Goal: Complete application form

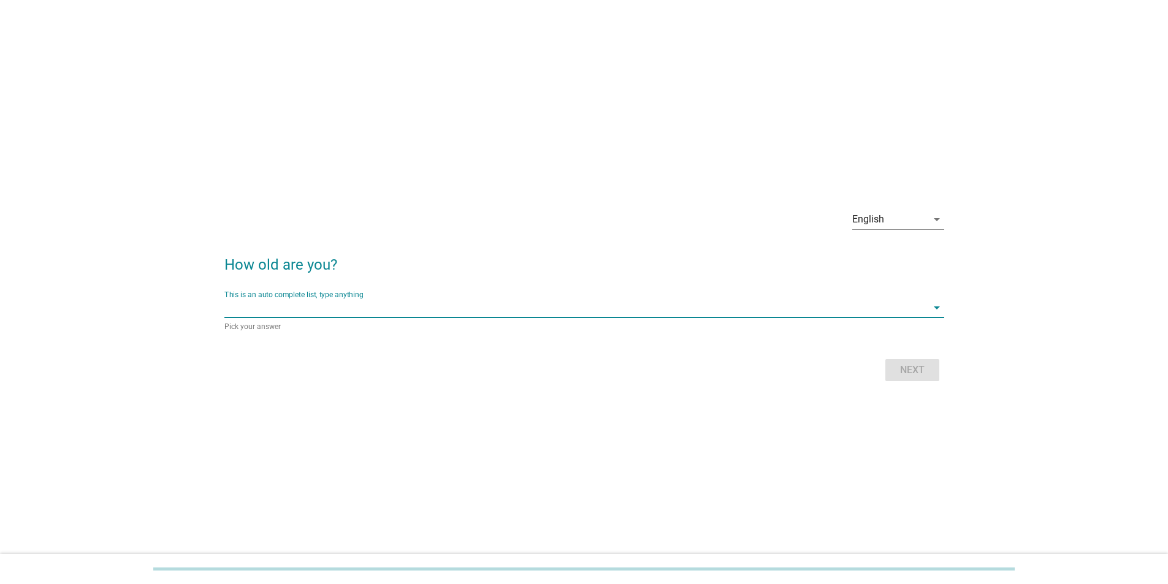
click at [373, 101] on input "This is an auto complete list, type anything" at bounding box center [575, 308] width 703 height 20
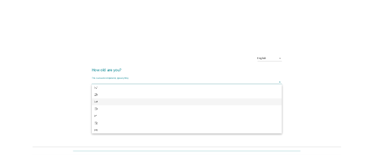
scroll to position [245, 0]
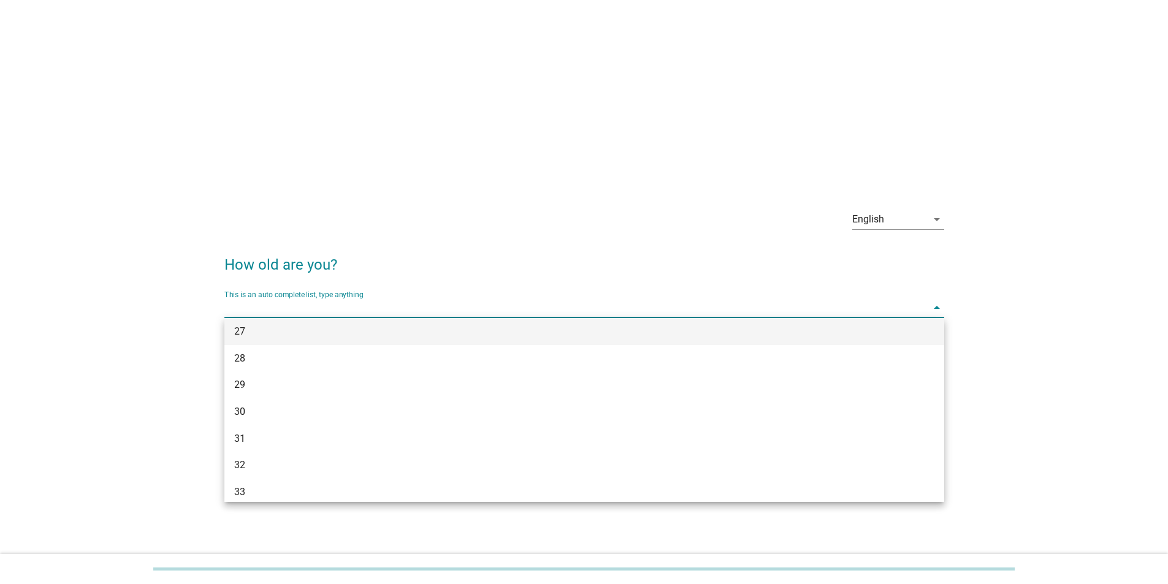
click at [246, 101] on div "27" at bounding box center [584, 331] width 720 height 27
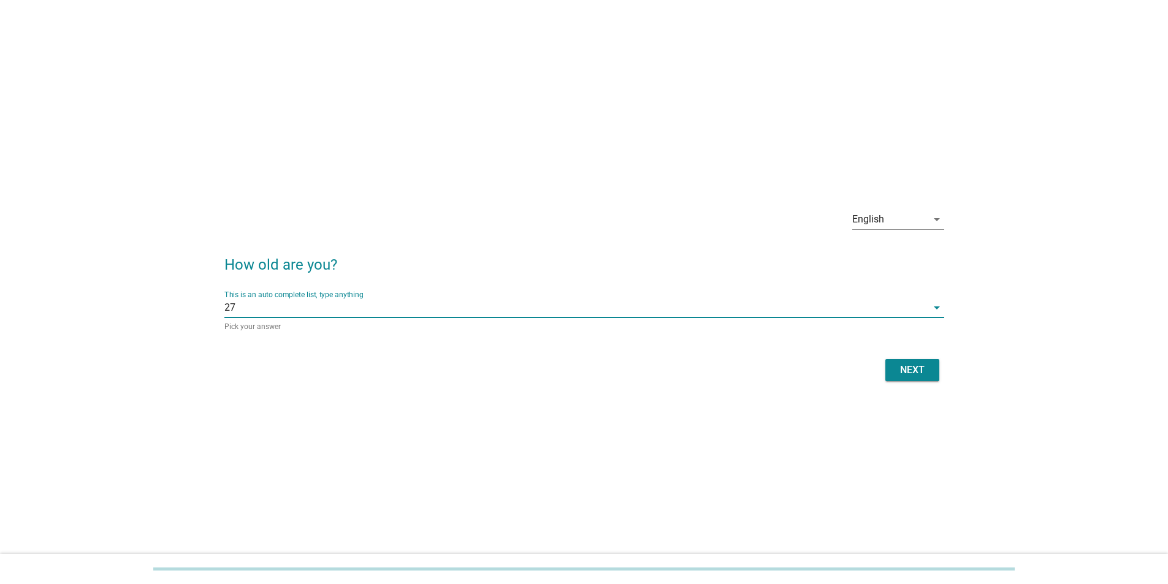
click at [373, 101] on div "Next" at bounding box center [584, 370] width 720 height 29
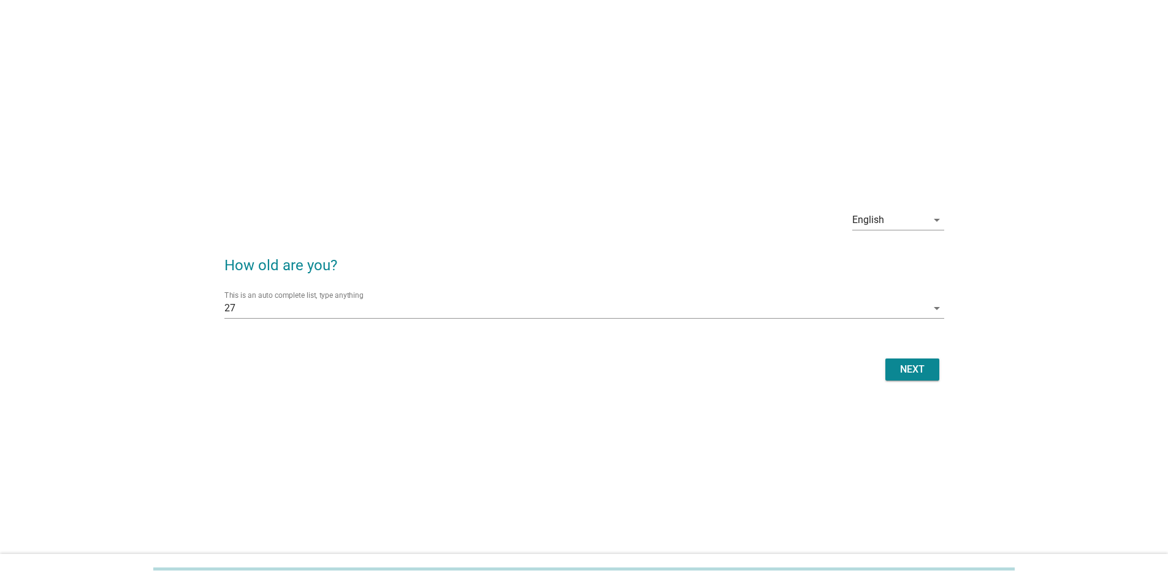
click at [373, 101] on button "Next" at bounding box center [912, 370] width 54 height 22
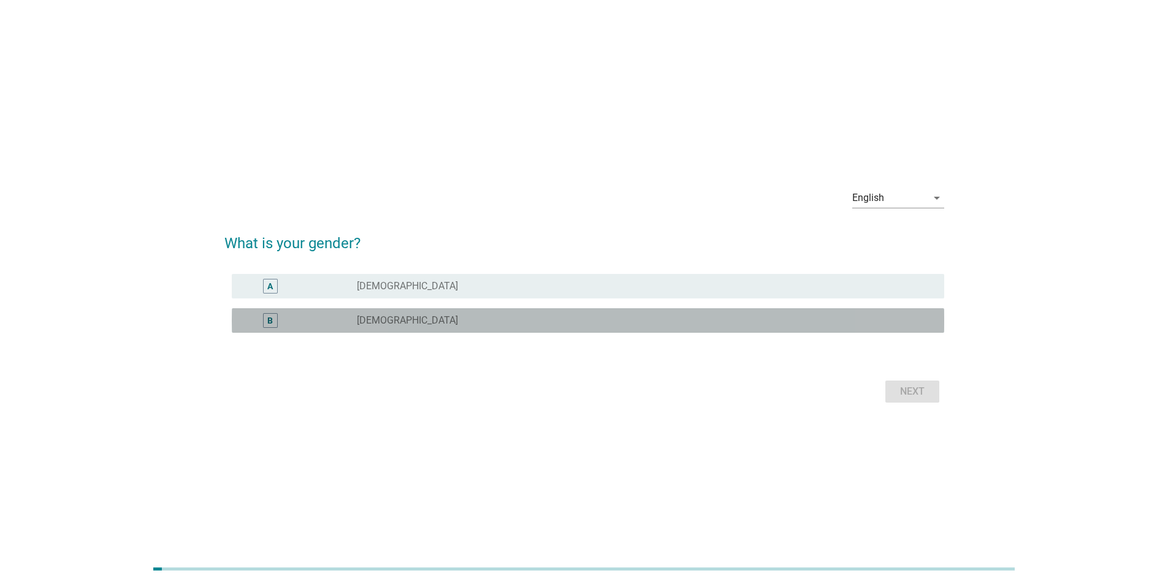
click at [373, 101] on label "[DEMOGRAPHIC_DATA]" at bounding box center [407, 321] width 101 height 12
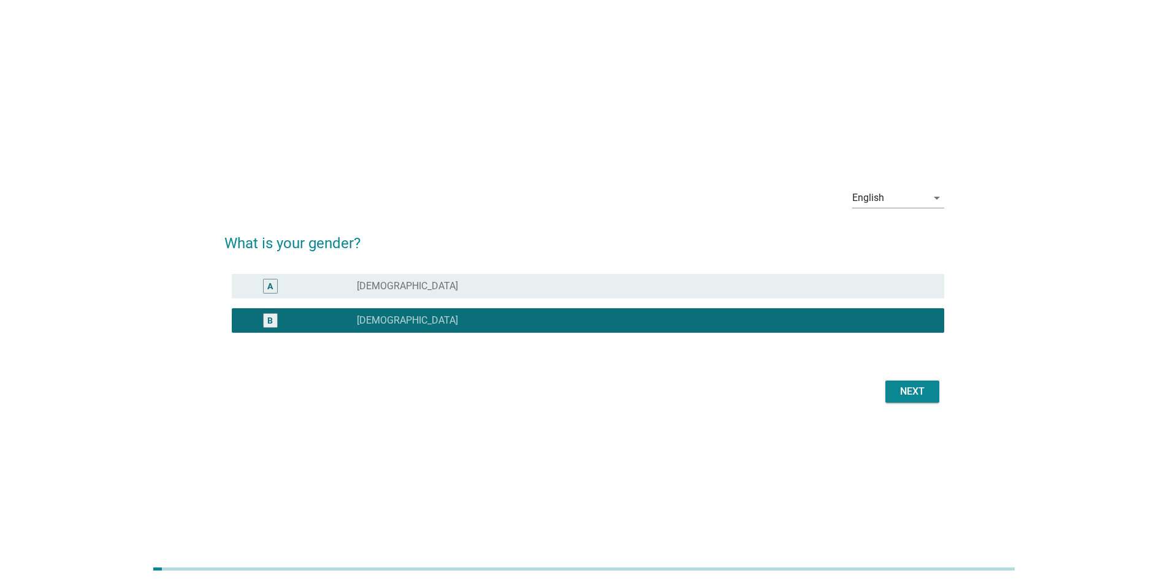
click at [373, 101] on div "Next" at bounding box center [912, 391] width 34 height 15
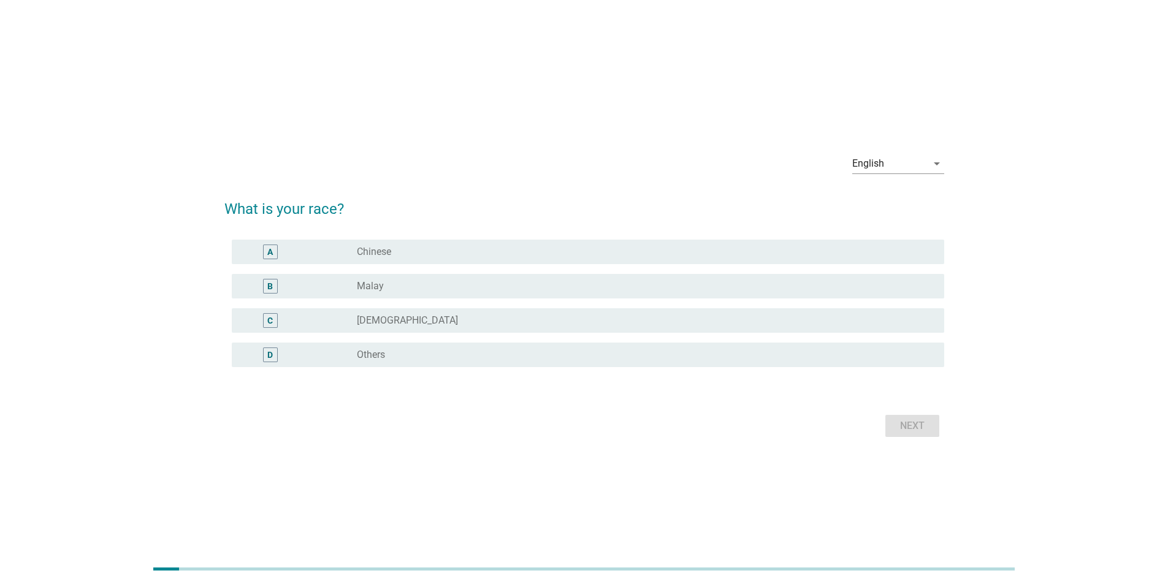
click at [373, 101] on div "radio_button_unchecked Malay" at bounding box center [641, 286] width 568 height 12
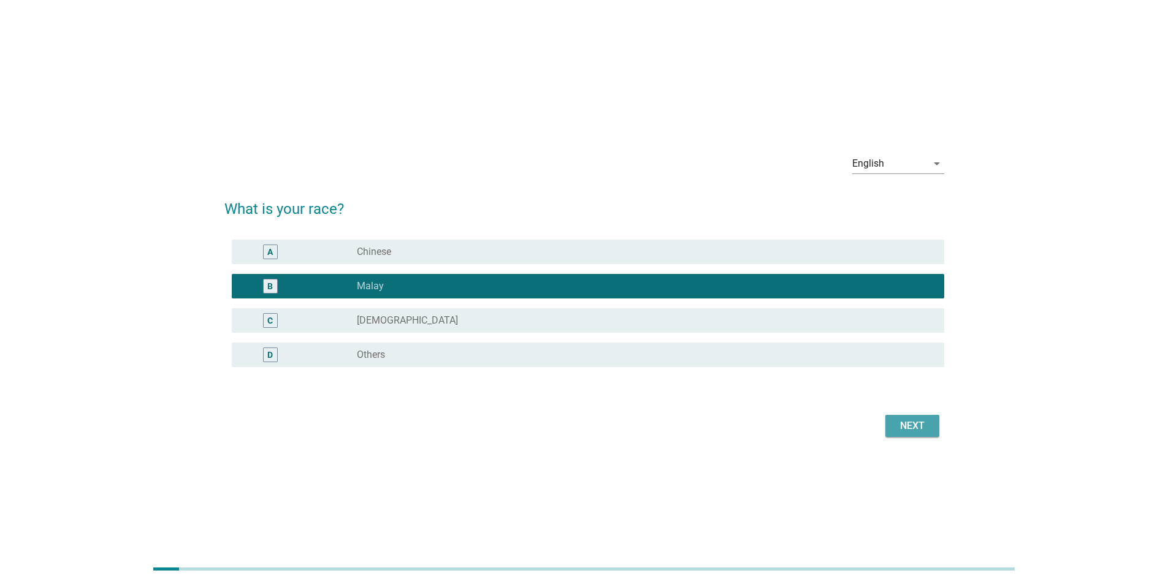
click at [373, 101] on div "Next" at bounding box center [912, 426] width 34 height 15
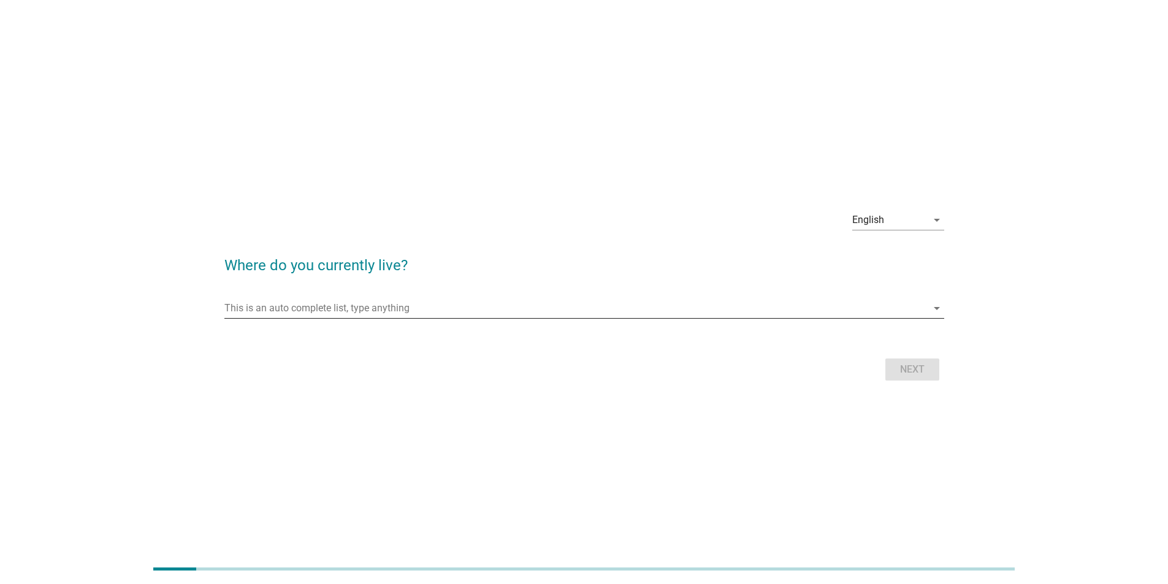
click at [348, 101] on input "This is an auto complete list, type anything" at bounding box center [575, 309] width 703 height 20
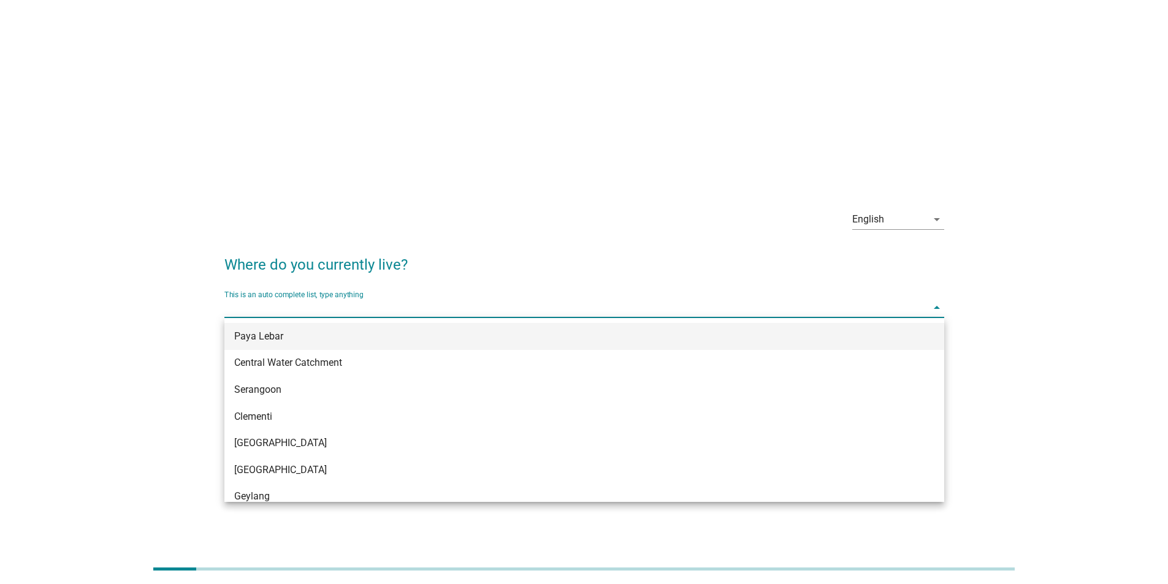
click at [290, 101] on div "Paya Lebar" at bounding box center [555, 336] width 642 height 15
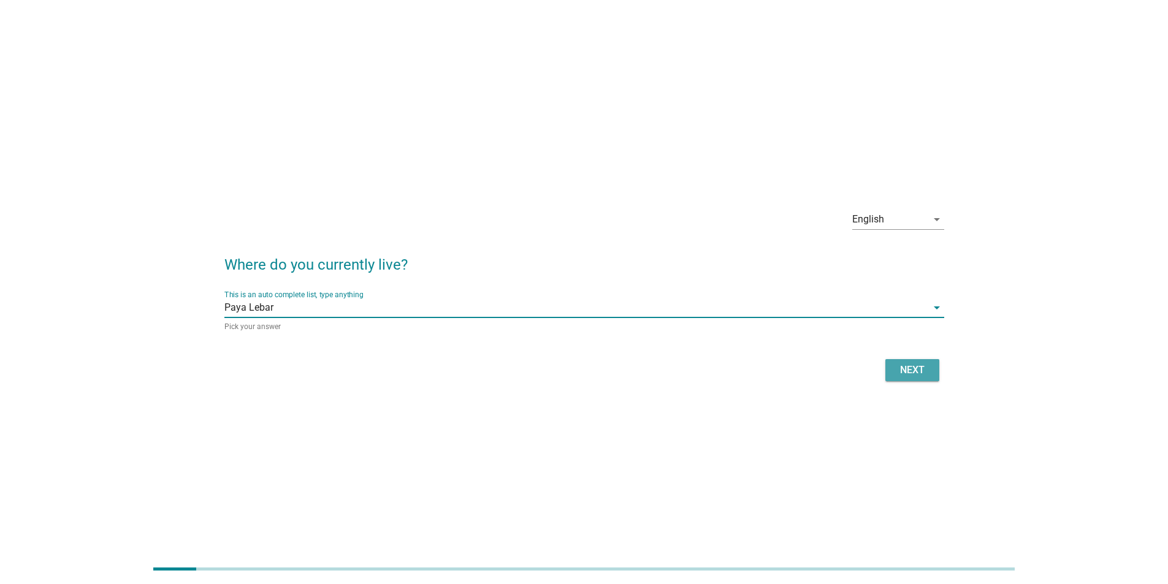
drag, startPoint x: 906, startPoint y: 375, endPoint x: 998, endPoint y: 248, distance: 156.9
click at [373, 101] on div "Next" at bounding box center [912, 370] width 34 height 15
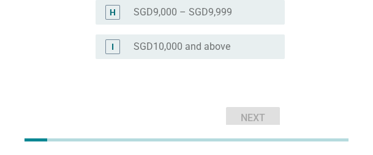
scroll to position [602, 0]
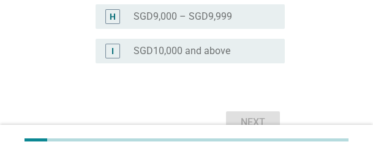
click at [167, 53] on label "SGD10,000 and above" at bounding box center [182, 51] width 97 height 12
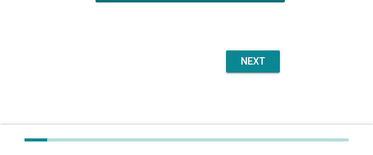
scroll to position [663, 0]
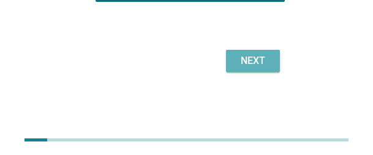
click at [266, 61] on div "Next" at bounding box center [253, 60] width 34 height 15
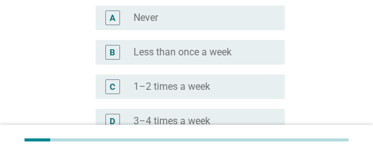
scroll to position [245, 0]
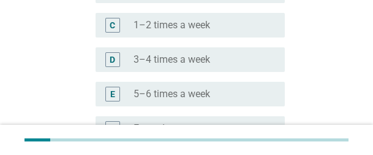
click at [179, 61] on label "3–4 times a week" at bounding box center [172, 59] width 77 height 12
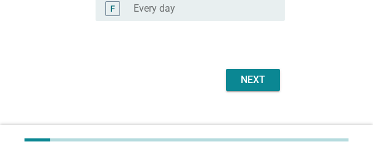
scroll to position [384, 0]
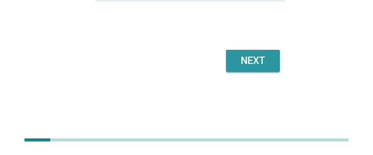
click at [253, 65] on div "Next" at bounding box center [253, 60] width 34 height 15
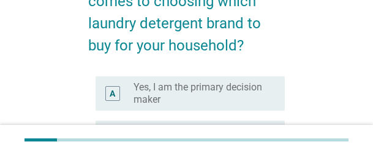
scroll to position [184, 0]
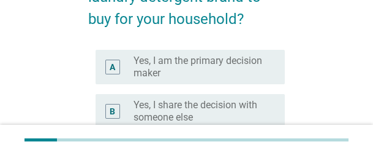
click at [177, 61] on label "Yes, I am the primary decision maker" at bounding box center [200, 67] width 132 height 25
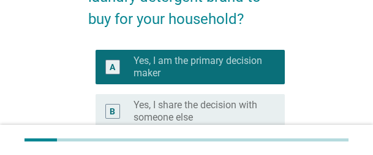
scroll to position [307, 0]
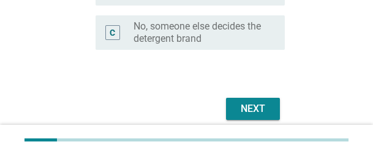
click at [253, 101] on div "Next" at bounding box center [253, 108] width 34 height 15
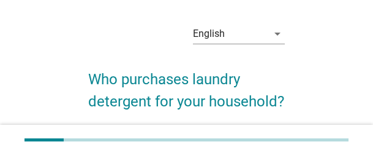
scroll to position [123, 0]
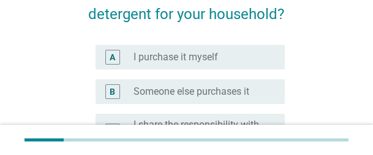
click at [192, 58] on label "I purchase it myself" at bounding box center [176, 57] width 85 height 12
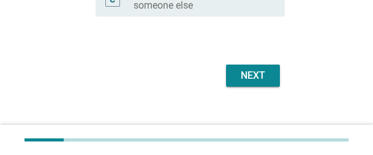
scroll to position [269, 0]
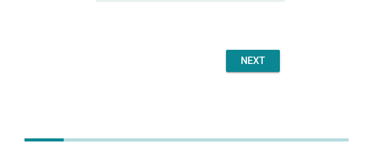
click at [261, 68] on button "Next" at bounding box center [253, 61] width 54 height 22
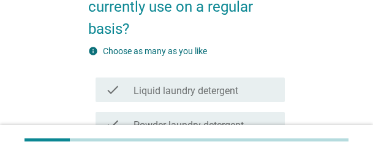
scroll to position [184, 0]
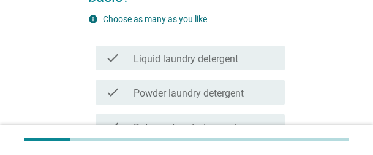
click at [194, 57] on label "Liquid laundry detergent" at bounding box center [186, 59] width 105 height 12
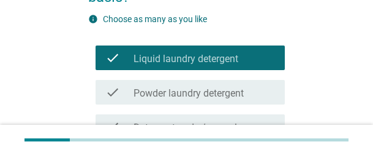
click at [183, 90] on label "Powder laundry detergent" at bounding box center [189, 93] width 110 height 12
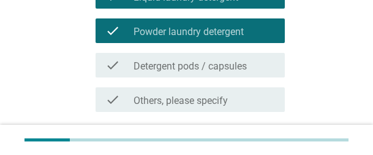
click at [170, 67] on label "Detergent pods / capsules" at bounding box center [190, 66] width 113 height 12
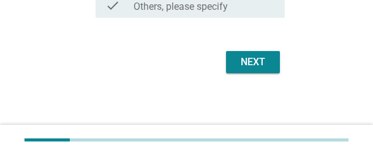
scroll to position [340, 0]
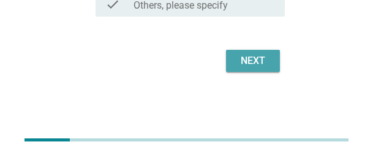
click at [251, 69] on button "Next" at bounding box center [253, 61] width 54 height 22
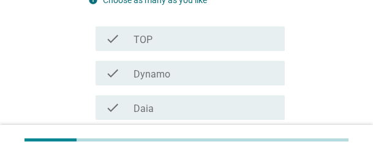
scroll to position [184, 0]
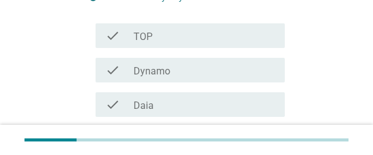
click at [165, 45] on div "check check_box_outline_blank TOP" at bounding box center [190, 35] width 189 height 25
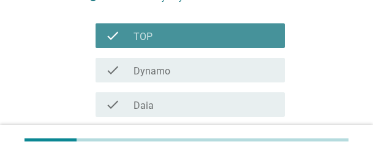
click at [162, 69] on label "Dynamo" at bounding box center [152, 71] width 37 height 12
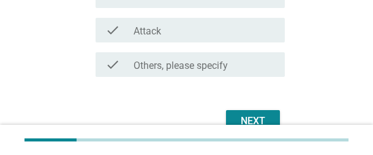
scroll to position [387, 0]
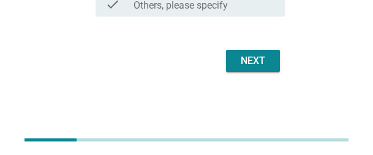
click at [262, 60] on div "Next" at bounding box center [253, 60] width 34 height 15
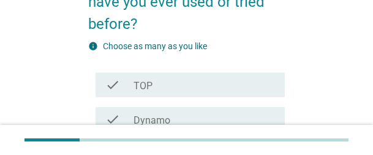
scroll to position [184, 0]
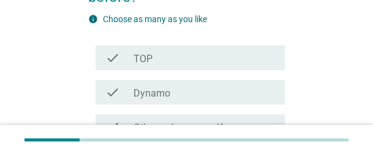
click at [176, 61] on div "check_box_outline_blank TOP" at bounding box center [205, 57] width 142 height 15
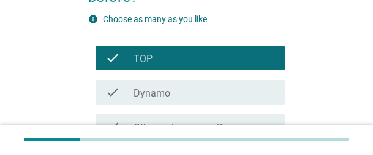
click at [174, 58] on div "check_box_outline_blank TOP" at bounding box center [205, 57] width 142 height 15
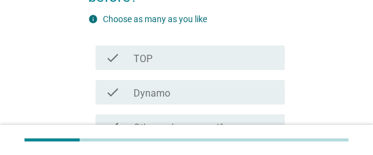
click at [174, 57] on div "check_box_outline_blank TOP" at bounding box center [205, 57] width 142 height 15
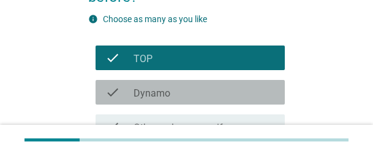
click at [156, 96] on label "Dynamo" at bounding box center [152, 93] width 37 height 12
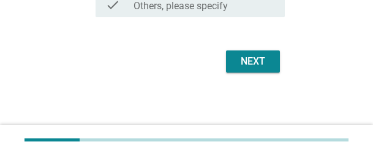
scroll to position [306, 0]
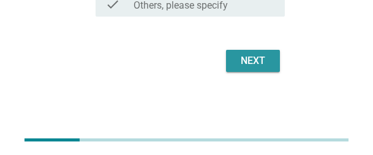
click at [245, 64] on div "Next" at bounding box center [253, 60] width 34 height 15
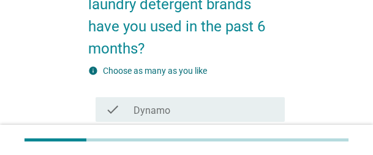
scroll to position [184, 0]
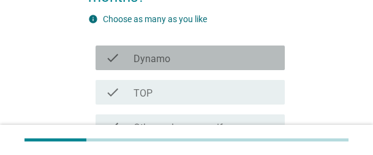
click at [172, 50] on div "check_box Dynamo" at bounding box center [205, 57] width 142 height 15
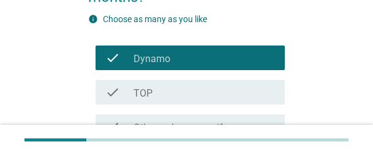
click at [169, 85] on div "check_box TOP" at bounding box center [205, 92] width 142 height 15
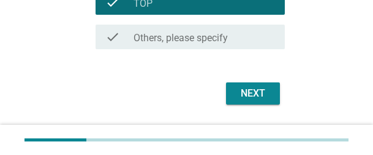
scroll to position [306, 0]
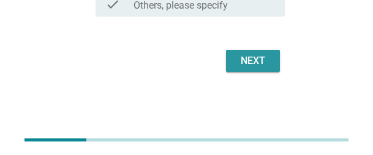
click at [254, 62] on div "Next" at bounding box center [253, 60] width 34 height 15
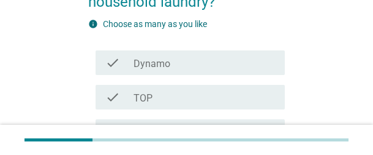
scroll to position [184, 0]
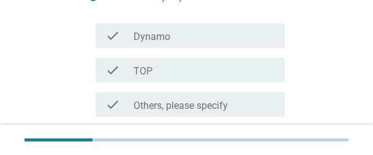
click at [196, 35] on div "check_box Dynamo" at bounding box center [205, 35] width 142 height 15
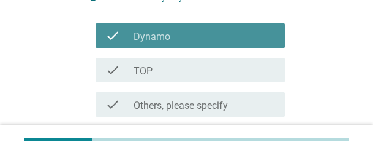
click at [178, 72] on div "check_box TOP" at bounding box center [205, 70] width 142 height 15
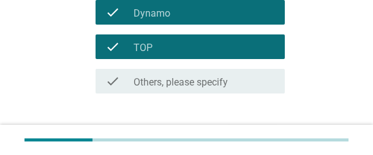
scroll to position [284, 0]
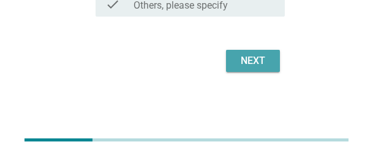
click at [234, 62] on button "Next" at bounding box center [253, 61] width 54 height 22
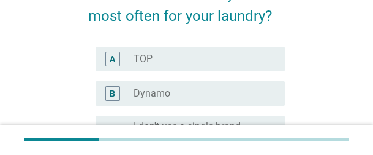
scroll to position [123, 0]
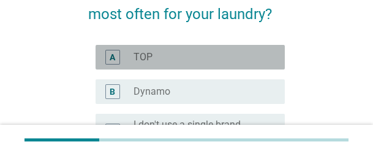
click at [213, 63] on div "radio_button_unchecked TOP" at bounding box center [200, 57] width 132 height 12
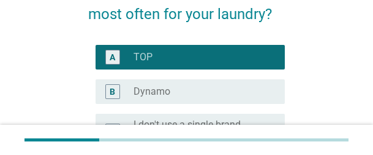
click at [196, 84] on div "radio_button_unchecked Dynamo" at bounding box center [205, 91] width 142 height 15
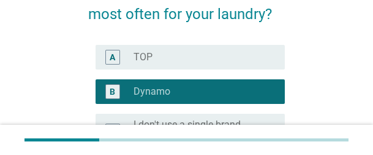
click at [191, 60] on div "radio_button_unchecked TOP" at bounding box center [200, 57] width 132 height 12
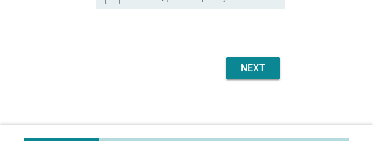
scroll to position [303, 0]
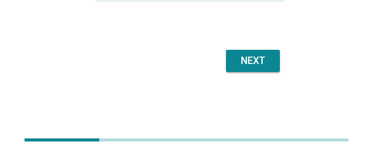
click at [253, 66] on div "Next" at bounding box center [253, 60] width 34 height 15
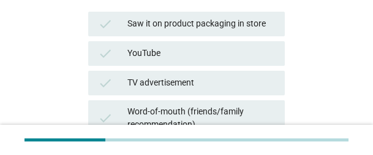
scroll to position [184, 0]
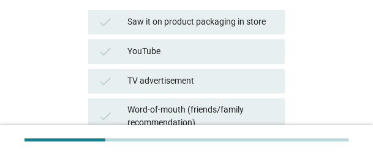
click at [227, 55] on div "YouTube" at bounding box center [202, 51] width 148 height 15
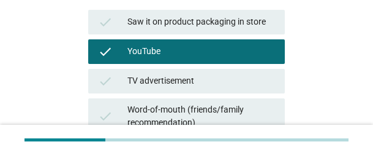
click at [196, 100] on div "check Word-of-mouth (friends/family recommendation)" at bounding box center [186, 116] width 197 height 36
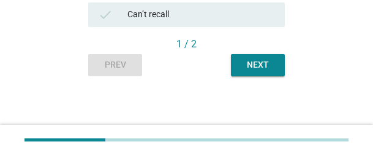
scroll to position [597, 0]
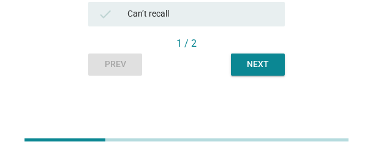
click at [270, 67] on div "Next" at bounding box center [258, 64] width 34 height 13
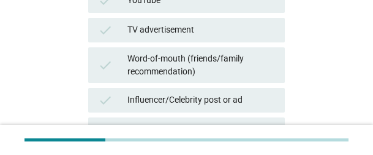
scroll to position [245, 0]
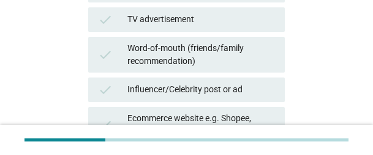
click at [234, 45] on div "Word-of-mouth (friends/family recommendation)" at bounding box center [202, 55] width 148 height 26
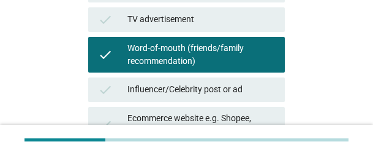
click at [194, 90] on div "Influencer/Celebrity post or ad" at bounding box center [202, 89] width 148 height 15
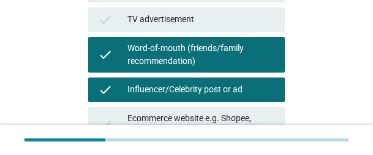
scroll to position [597, 0]
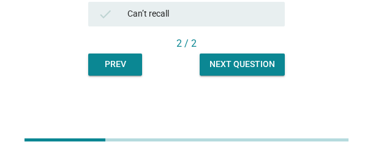
click at [269, 66] on div "Next question" at bounding box center [243, 64] width 66 height 13
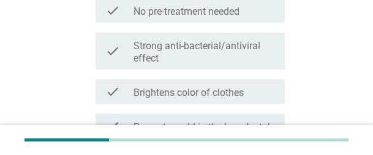
scroll to position [0, 0]
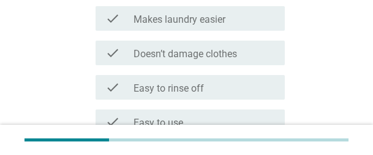
drag, startPoint x: 193, startPoint y: 66, endPoint x: 190, endPoint y: 90, distance: 24.0
click at [192, 66] on div "check check_box_outline_blank Doesn’t damage clothes" at bounding box center [186, 53] width 197 height 34
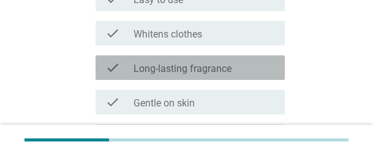
click at [181, 67] on label "Long-lasting fragrance" at bounding box center [183, 69] width 98 height 12
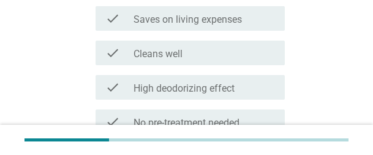
scroll to position [491, 0]
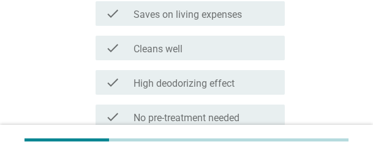
click at [183, 67] on div "check check_box_outline_blank High deodorizing effect" at bounding box center [186, 82] width 197 height 34
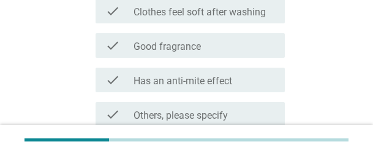
scroll to position [936, 0]
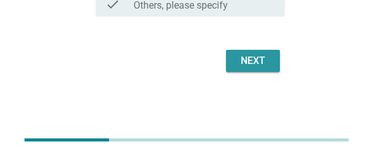
click at [274, 62] on button "Next" at bounding box center [253, 61] width 54 height 22
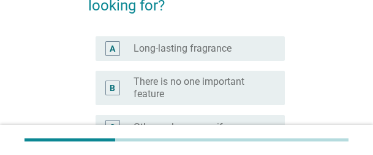
scroll to position [245, 0]
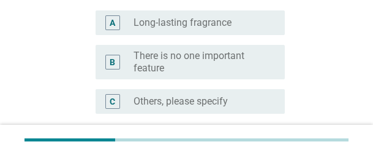
click at [167, 29] on div "radio_button_unchecked Long-lasting fragrance" at bounding box center [205, 22] width 142 height 15
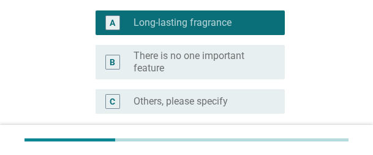
click at [164, 63] on label "There is no one important feature" at bounding box center [200, 62] width 132 height 25
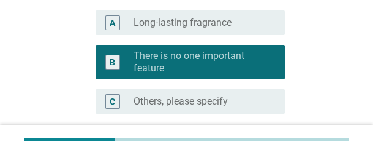
click at [178, 40] on div "B radio_button_checked There is no one important feature" at bounding box center [186, 62] width 197 height 44
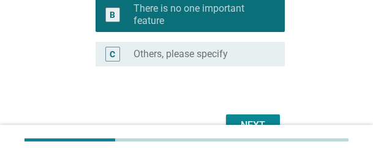
scroll to position [357, 0]
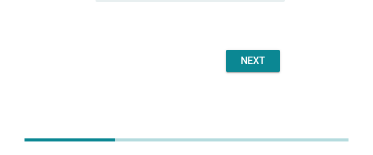
click at [267, 70] on button "Next" at bounding box center [253, 61] width 54 height 22
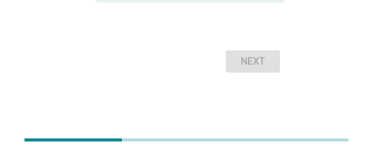
scroll to position [429, 0]
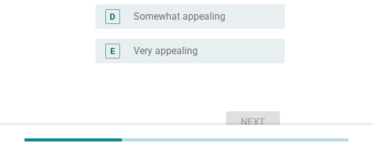
click at [188, 51] on label "Very appealing" at bounding box center [166, 51] width 64 height 12
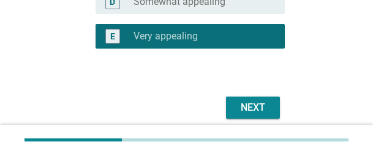
scroll to position [491, 0]
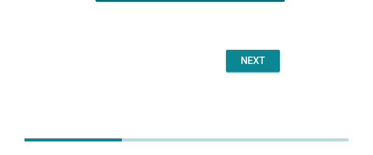
click at [268, 66] on div "Next" at bounding box center [253, 60] width 34 height 15
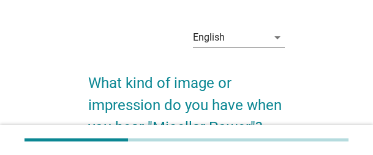
scroll to position [0, 0]
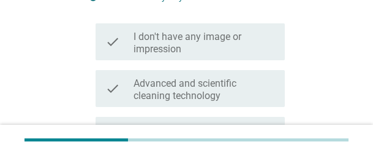
click at [203, 45] on label "I don't have any image or impression" at bounding box center [205, 43] width 142 height 25
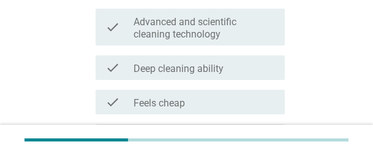
click at [202, 56] on div "check check_box_outline_blank Deep cleaning ability" at bounding box center [190, 67] width 189 height 25
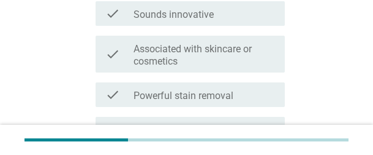
click at [191, 37] on div "check check_box_outline_blank Associated with skincare or cosmetics" at bounding box center [190, 54] width 189 height 37
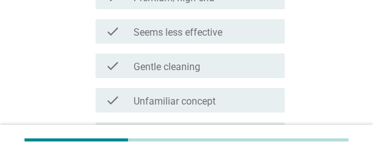
scroll to position [733, 0]
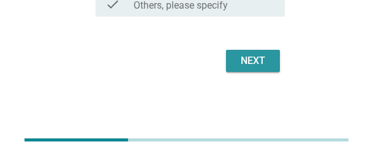
click at [267, 64] on div "Next" at bounding box center [253, 60] width 34 height 15
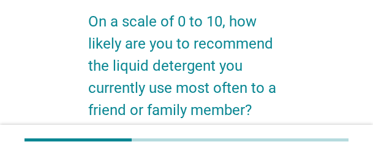
scroll to position [184, 0]
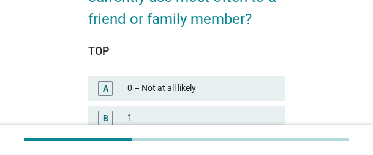
click at [175, 49] on div "TOP" at bounding box center [186, 50] width 197 height 17
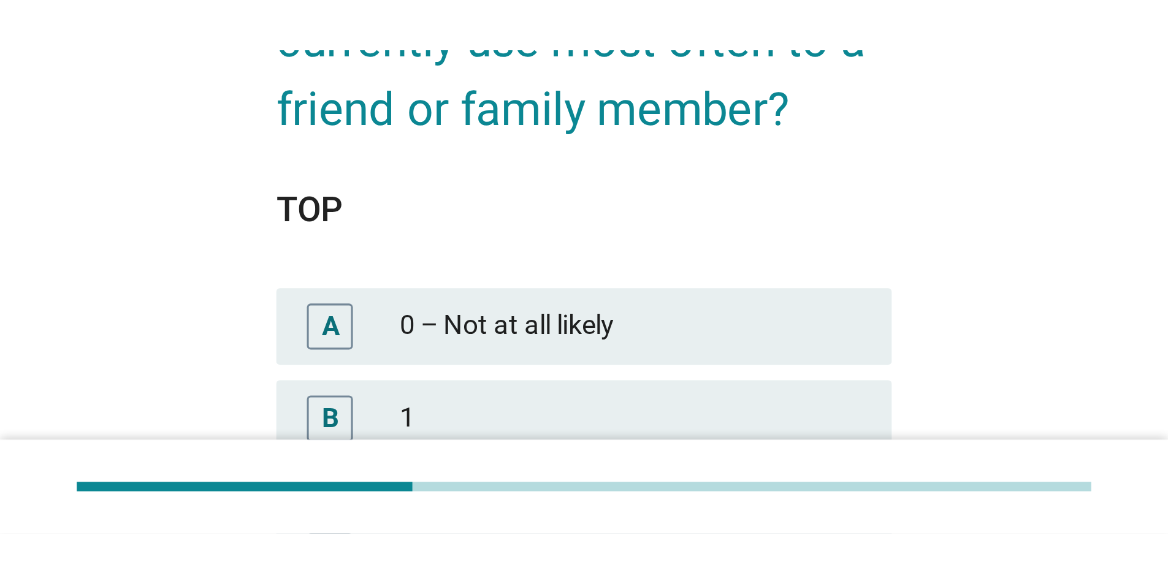
scroll to position [66, 0]
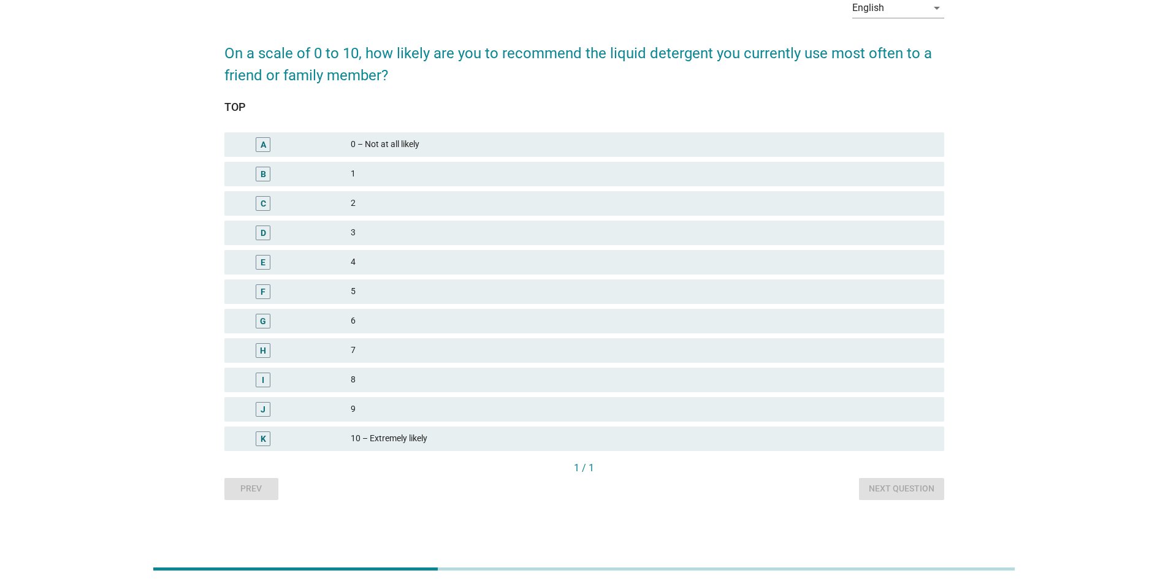
click at [373, 101] on div "9" at bounding box center [643, 409] width 584 height 15
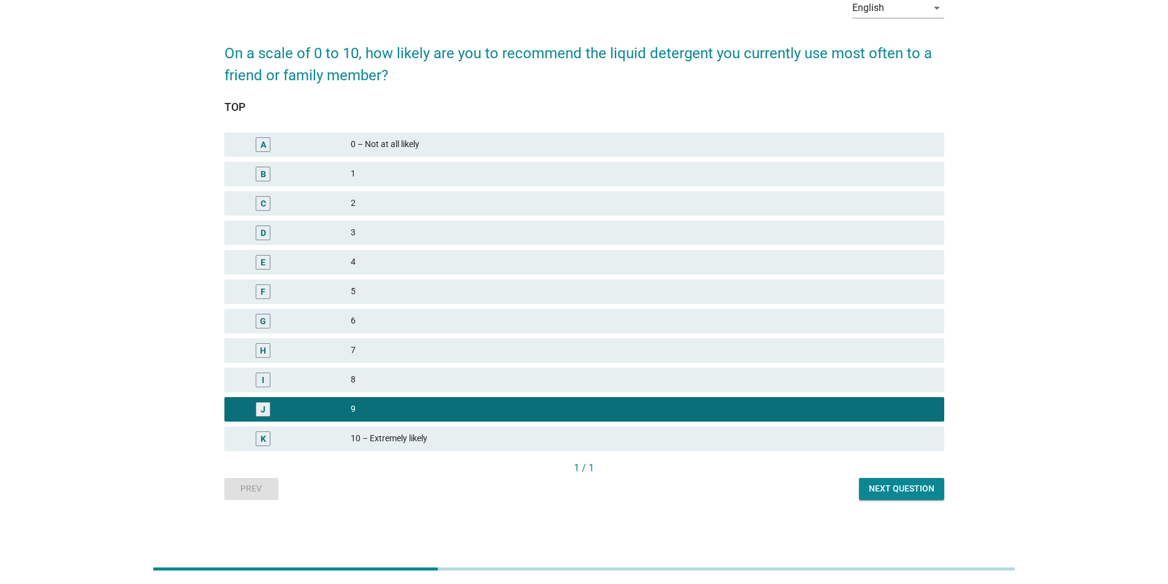
click at [373, 101] on div "Next question" at bounding box center [902, 489] width 66 height 13
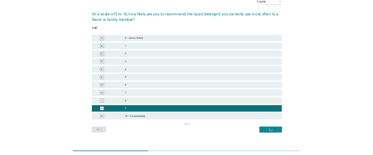
scroll to position [0, 0]
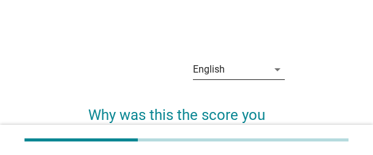
click at [257, 71] on div "English" at bounding box center [230, 69] width 75 height 20
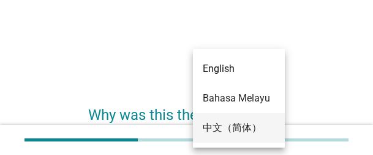
click at [248, 101] on div "中文（简体）" at bounding box center [239, 127] width 72 height 15
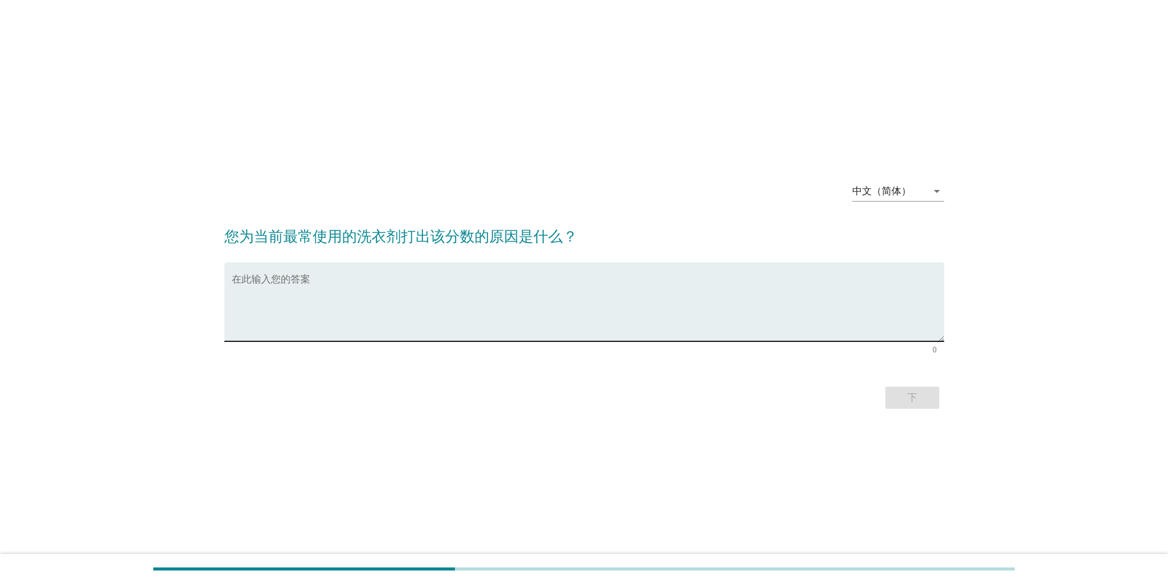
click at [309, 101] on textarea "在此输入您的答案" at bounding box center [588, 309] width 713 height 64
type textarea "A little goes a long way, so a single bottle lasts ages, making it cost - effec…"
click at [373, 101] on div "下" at bounding box center [912, 398] width 34 height 15
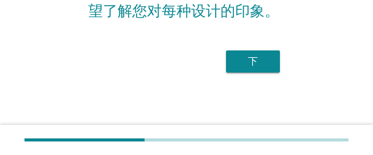
scroll to position [148, 0]
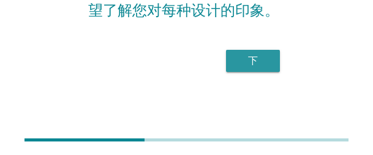
click at [254, 53] on div "下" at bounding box center [253, 60] width 34 height 15
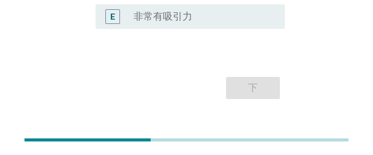
scroll to position [353, 0]
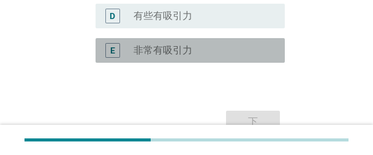
click at [149, 54] on label "非常有吸引力" at bounding box center [163, 50] width 59 height 12
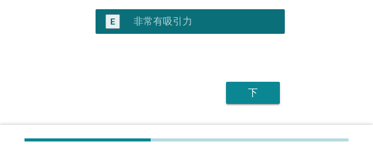
scroll to position [415, 0]
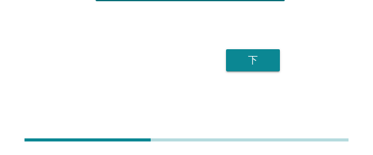
click at [264, 64] on div "下" at bounding box center [253, 60] width 34 height 15
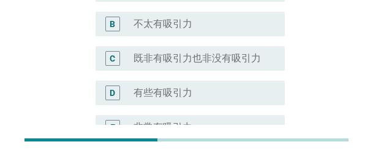
scroll to position [276, 0]
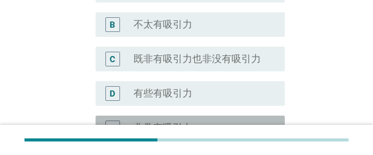
click at [207, 101] on div "radio_button_unchecked 非常有吸引力" at bounding box center [200, 127] width 132 height 12
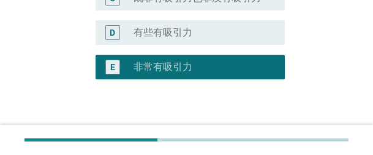
scroll to position [337, 0]
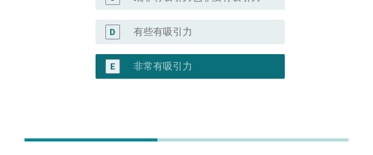
click at [254, 101] on div "下" at bounding box center [253, 137] width 34 height 15
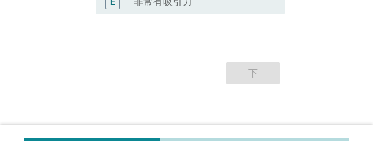
scroll to position [415, 0]
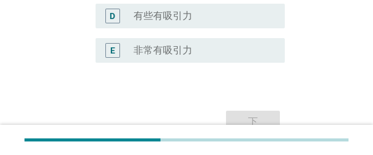
click at [213, 47] on div "radio_button_unchecked 非常有吸引力" at bounding box center [200, 50] width 132 height 12
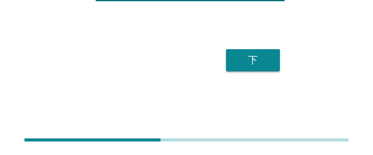
click at [258, 53] on div "下" at bounding box center [253, 60] width 34 height 15
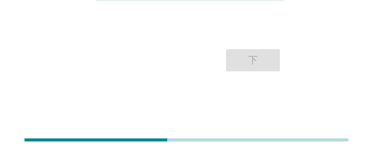
scroll to position [353, 0]
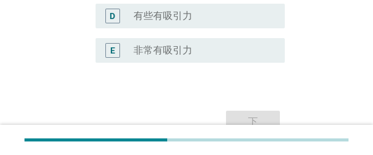
click at [193, 54] on div "radio_button_unchecked 非常有吸引力" at bounding box center [200, 50] width 132 height 12
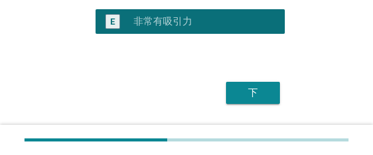
scroll to position [415, 0]
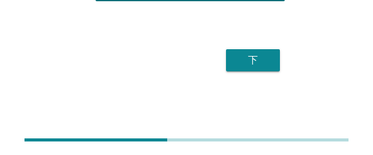
click at [264, 60] on div "下" at bounding box center [253, 60] width 34 height 15
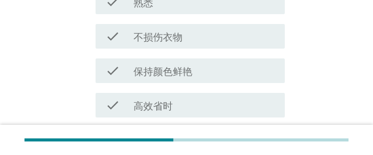
scroll to position [552, 0]
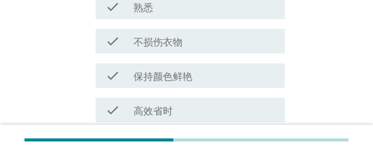
click at [172, 40] on label "不损伤衣物" at bounding box center [158, 42] width 49 height 12
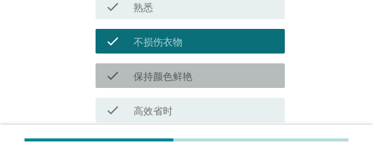
click at [170, 74] on label "保持颜色鲜艳" at bounding box center [163, 77] width 59 height 12
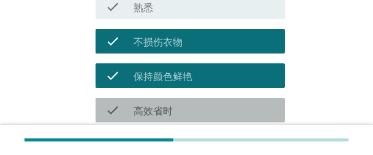
click at [166, 101] on label "高效省时" at bounding box center [153, 111] width 39 height 12
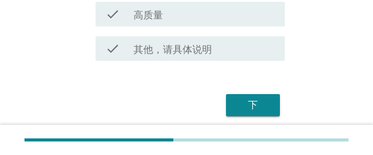
scroll to position [1070, 0]
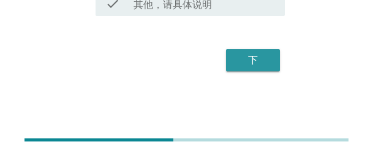
click at [258, 64] on div "下" at bounding box center [253, 60] width 34 height 15
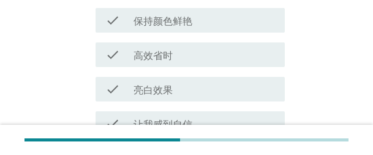
scroll to position [307, 0]
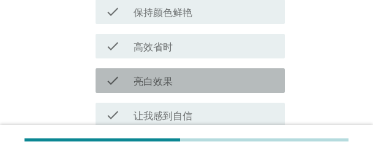
click at [175, 77] on div "check_box_outline_blank 亮白效果" at bounding box center [205, 80] width 142 height 15
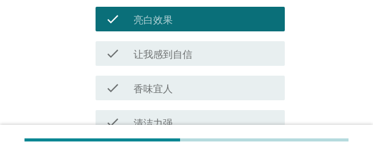
click at [181, 85] on div "check_box_outline_blank 香味宜人" at bounding box center [205, 87] width 142 height 15
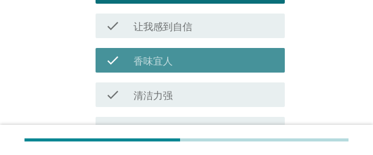
scroll to position [429, 0]
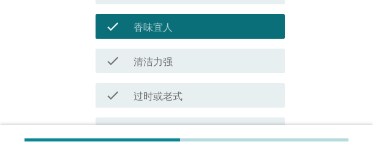
click at [180, 58] on div "check_box_outline_blank 清洁力强" at bounding box center [205, 60] width 142 height 15
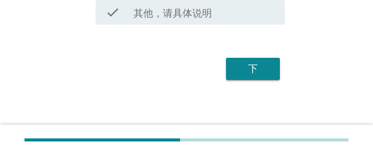
scroll to position [1070, 0]
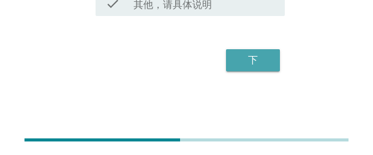
click at [269, 64] on div "下" at bounding box center [253, 60] width 34 height 15
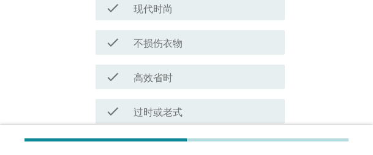
scroll to position [380, 0]
click at [175, 77] on div "check_box_outline_blank 高效省时" at bounding box center [205, 76] width 142 height 15
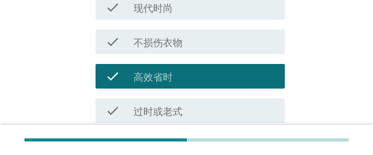
click at [166, 101] on div "check check_box_outline_blank 过时或老式" at bounding box center [190, 110] width 189 height 25
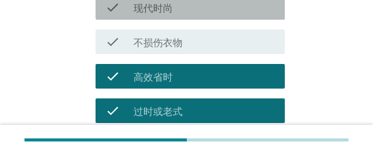
click at [181, 6] on div "check_box_outline_blank 现代时尚" at bounding box center [205, 7] width 142 height 15
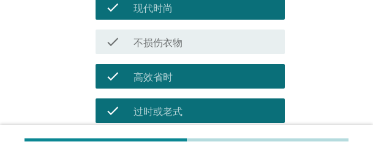
click at [185, 39] on div "check_box_outline_blank 不损伤衣物" at bounding box center [205, 41] width 142 height 15
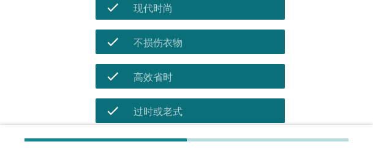
click at [191, 101] on div "check_box_outline_blank 过时或老式" at bounding box center [205, 110] width 142 height 15
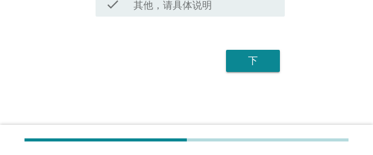
scroll to position [1070, 0]
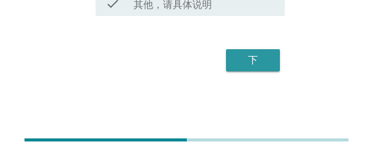
click at [277, 62] on button "下" at bounding box center [253, 60] width 54 height 22
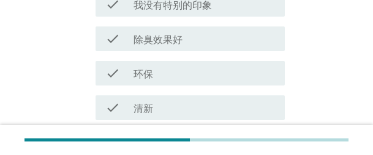
scroll to position [307, 0]
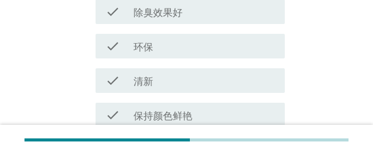
click at [169, 74] on div "check_box_outline_blank 清新" at bounding box center [205, 80] width 142 height 15
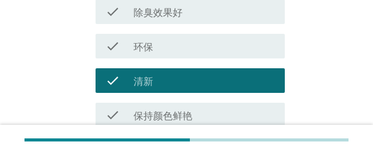
click at [169, 101] on label "保持颜色鲜艳" at bounding box center [163, 116] width 59 height 12
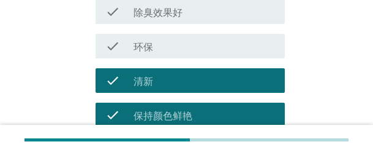
scroll to position [429, 0]
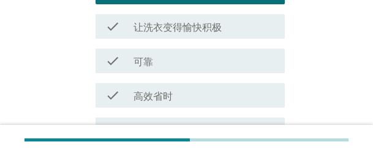
click at [182, 64] on div "check_box_outline_blank 可靠" at bounding box center [205, 60] width 142 height 15
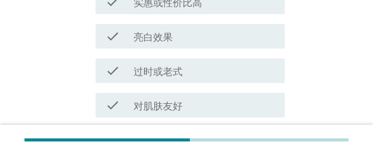
scroll to position [1070, 0]
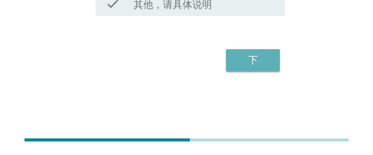
click at [244, 66] on div "下" at bounding box center [253, 60] width 34 height 15
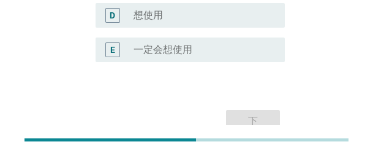
scroll to position [375, 0]
click at [202, 56] on div "radio_button_unchecked 一定会想使用" at bounding box center [200, 50] width 132 height 12
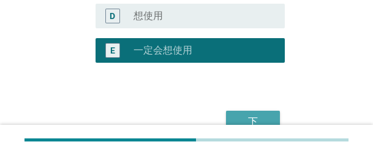
click at [261, 101] on button "下" at bounding box center [253, 121] width 54 height 22
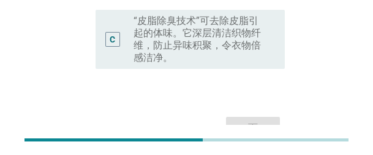
scroll to position [276, 0]
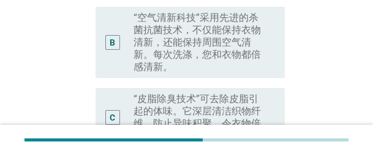
click at [216, 93] on label "“皮脂除臭技术”可去除皮脂引起的体味。它深层清洁织物纤维，防止异味积聚，令衣物倍感洁净。" at bounding box center [200, 117] width 132 height 49
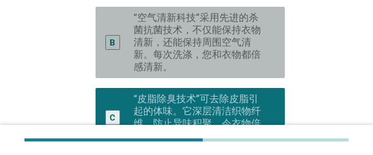
click at [207, 28] on label "“空气清新科技”采用先进的杀菌抗菌技术，不仅能保持衣物清新，还能保持周围空气清新。每次洗涤，您和衣物都倍感清新。" at bounding box center [200, 42] width 132 height 61
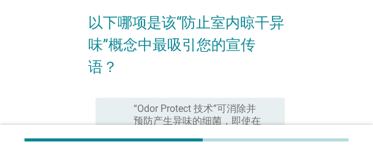
scroll to position [153, 0]
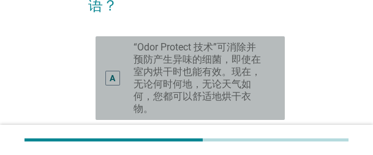
click at [239, 50] on label "“Odor Protect 技术”可消除并预防产生异味的细菌，即使在室内烘干时也能有效。现在，无论何时何地，无论天气如何，您都可以舒适地烘干衣物。" at bounding box center [200, 78] width 132 height 74
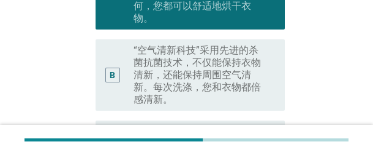
scroll to position [399, 0]
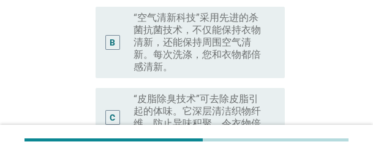
click at [164, 45] on label "“空气清新科技”采用先进的杀菌抗菌技术，不仅能保持衣物清新，还能保持周围空气清新。每次洗涤，您和衣物都倍感清新。" at bounding box center [200, 42] width 132 height 61
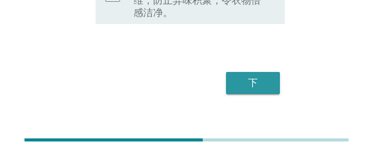
click at [248, 72] on button "下" at bounding box center [253, 83] width 54 height 22
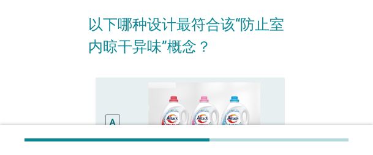
scroll to position [123, 0]
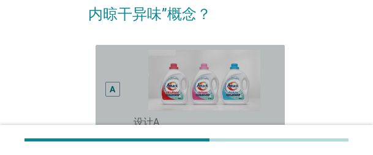
click at [122, 69] on div "A" at bounding box center [119, 89] width 28 height 79
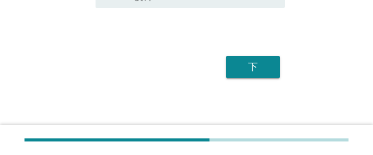
scroll to position [550, 0]
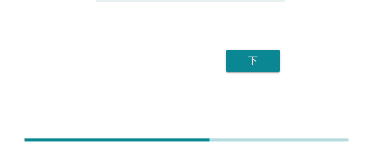
click at [261, 68] on button "下" at bounding box center [253, 61] width 54 height 22
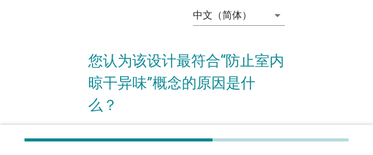
scroll to position [53, 0]
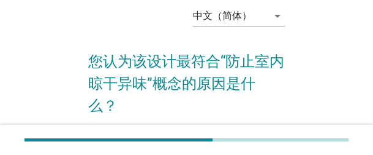
click at [61, 23] on div "中文（简体） arrow_drop_down 您认为该设计最符合“防止室内晾干异味”概念的原因是什么？ 在此输入您的答案 0 下" at bounding box center [187, 139] width 324 height 305
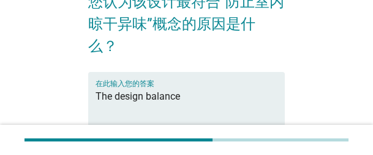
scroll to position [115, 0]
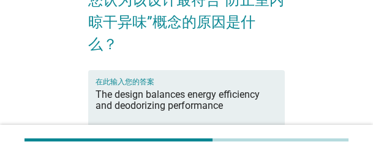
type textarea "The design balances energy efficiency and deodorizing performance"
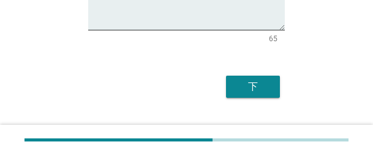
scroll to position [237, 0]
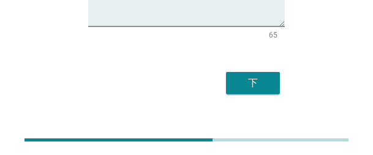
click at [241, 75] on div "下" at bounding box center [253, 82] width 34 height 15
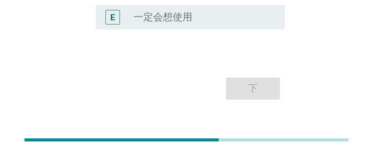
scroll to position [353, 0]
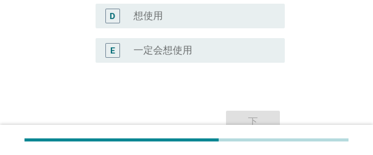
click at [185, 57] on div "radio_button_unchecked 一定会想使用" at bounding box center [205, 50] width 142 height 15
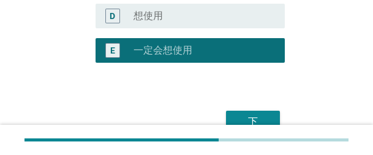
click at [262, 101] on div "下" at bounding box center [253, 121] width 34 height 15
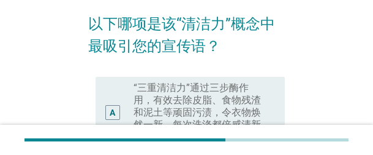
scroll to position [123, 0]
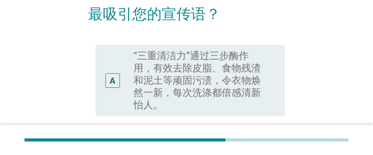
click at [220, 81] on label "“三重清洁力”通过三步酶作用，有效去除皮脂、食物残渣和泥土等顽固污渍，令衣物焕然一新，每次洗涤都倍感清新怡人。" at bounding box center [200, 80] width 132 height 61
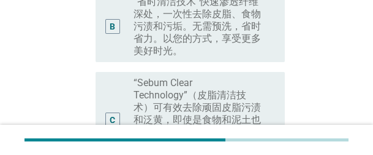
scroll to position [411, 0]
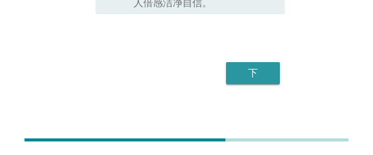
click at [273, 62] on button "下" at bounding box center [253, 73] width 54 height 22
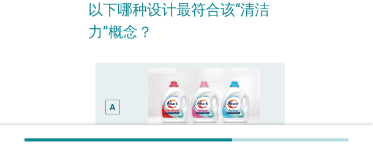
scroll to position [123, 0]
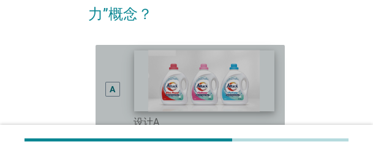
click at [255, 64] on img at bounding box center [204, 80] width 140 height 61
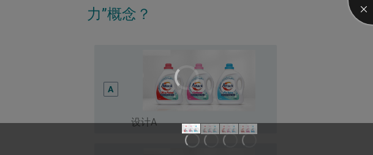
click at [362, 11] on div at bounding box center [373, -1] width 49 height 49
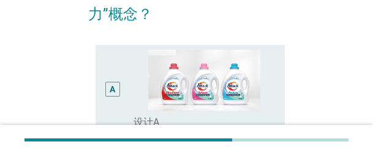
click at [121, 99] on div "A" at bounding box center [119, 89] width 28 height 79
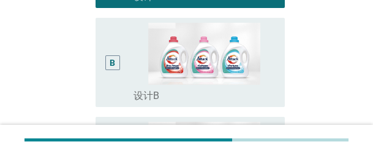
scroll to position [550, 0]
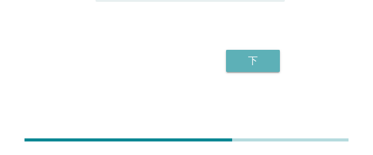
click at [266, 66] on div "下" at bounding box center [253, 60] width 34 height 15
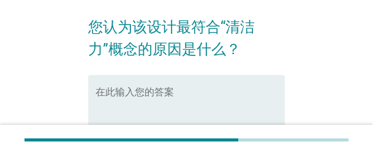
scroll to position [61, 0]
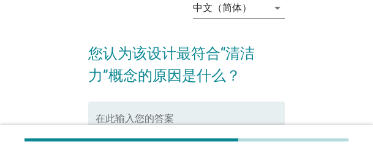
click at [250, 9] on div "中文（简体）" at bounding box center [222, 7] width 59 height 11
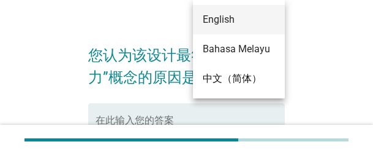
click at [237, 21] on div "English" at bounding box center [239, 19] width 72 height 15
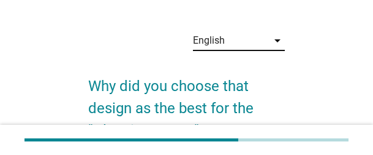
scroll to position [61, 0]
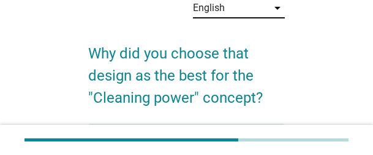
click at [234, 13] on div "English" at bounding box center [230, 8] width 75 height 20
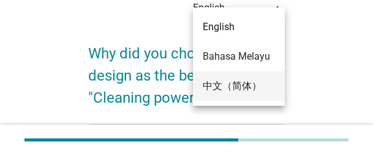
click at [234, 82] on div "中文（简体）" at bounding box center [239, 85] width 72 height 15
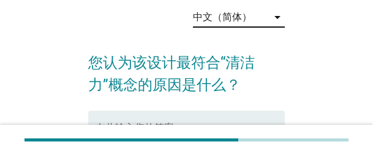
scroll to position [123, 0]
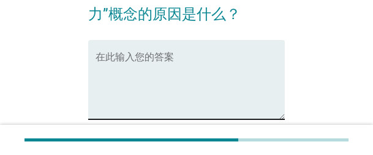
click at [191, 68] on textarea "在此输入您的答案" at bounding box center [190, 87] width 189 height 64
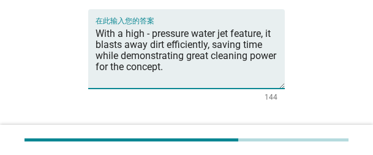
scroll to position [237, 0]
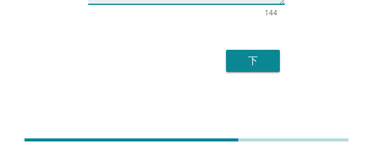
type textarea "With a high - pressure water jet feature, it blasts away dirt efficiently, savi…"
click at [247, 64] on div "下" at bounding box center [253, 60] width 34 height 15
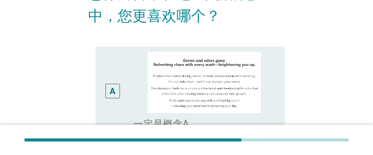
scroll to position [123, 0]
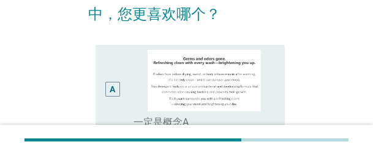
click at [117, 88] on div "A" at bounding box center [112, 89] width 15 height 15
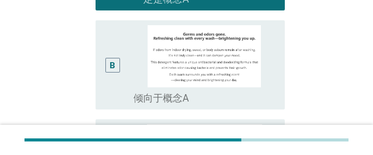
click at [115, 84] on div "B" at bounding box center [112, 64] width 14 height 79
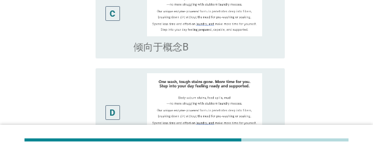
scroll to position [550, 0]
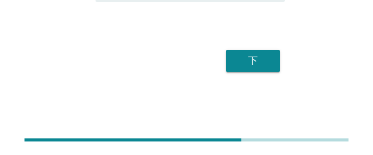
click at [281, 63] on div "下" at bounding box center [186, 60] width 197 height 29
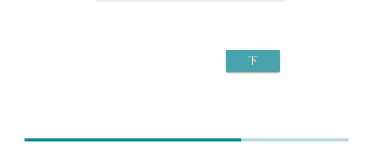
click at [259, 63] on div "下" at bounding box center [253, 60] width 34 height 15
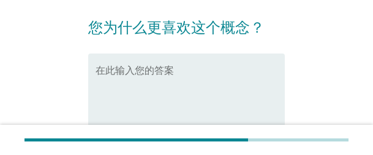
scroll to position [61, 0]
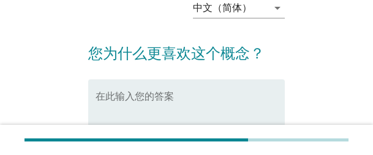
click at [208, 101] on textarea "在此输入您的答案" at bounding box center [190, 126] width 189 height 64
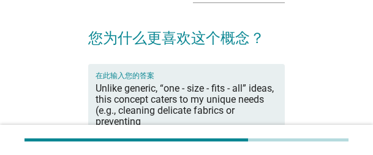
scroll to position [123, 0]
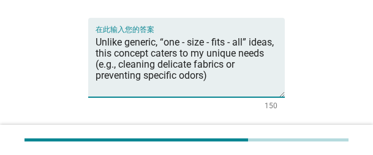
type textarea "Unlike generic, “one - size - fits - all” ideas, this concept caters to my uniq…"
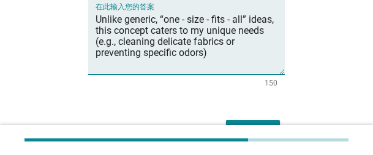
scroll to position [215, 0]
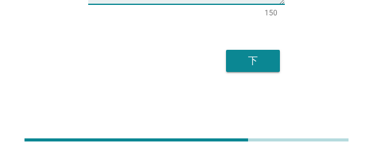
click at [251, 58] on div "下" at bounding box center [253, 60] width 34 height 15
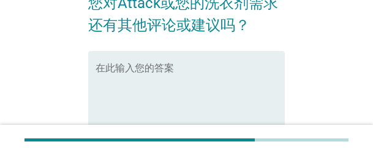
scroll to position [123, 0]
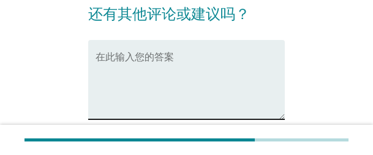
click at [172, 79] on textarea "在此输入您的答案" at bounding box center [190, 87] width 189 height 64
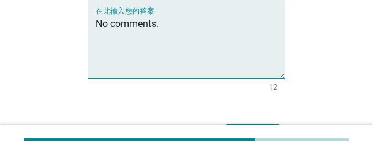
scroll to position [237, 0]
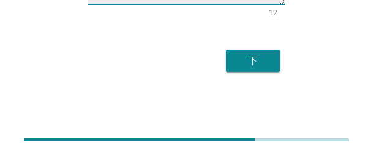
type textarea "No comments."
click at [257, 66] on div "下" at bounding box center [253, 60] width 34 height 15
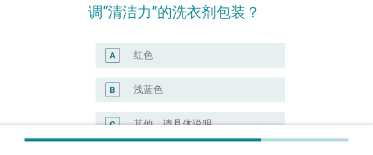
scroll to position [123, 0]
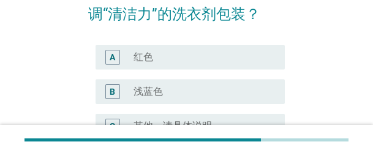
click at [154, 90] on label "浅蓝色" at bounding box center [148, 91] width 29 height 12
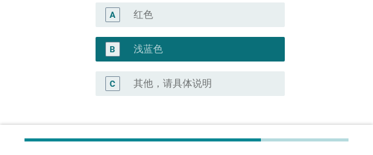
scroll to position [259, 0]
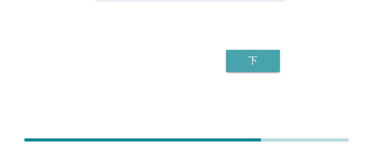
click at [272, 63] on button "下" at bounding box center [253, 61] width 54 height 22
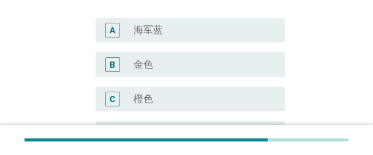
scroll to position [123, 0]
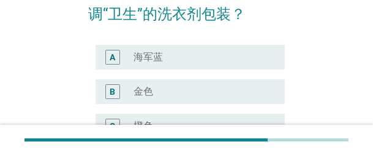
click at [174, 64] on div "radio_button_unchecked 海军蓝" at bounding box center [205, 57] width 142 height 15
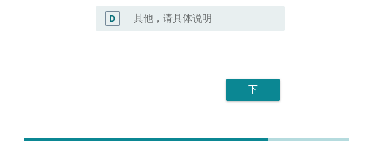
scroll to position [232, 0]
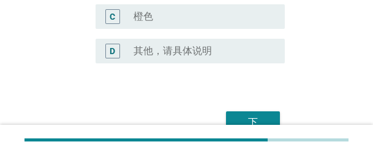
click at [162, 53] on label "其他，请具体说明" at bounding box center [173, 51] width 78 height 12
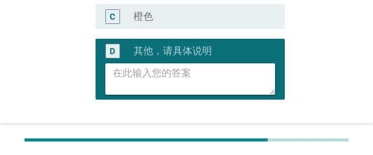
click at [161, 72] on textarea at bounding box center [194, 78] width 162 height 31
type textarea "orange"
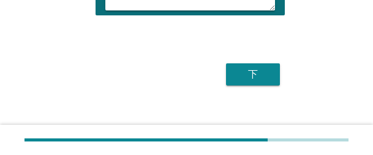
scroll to position [329, 0]
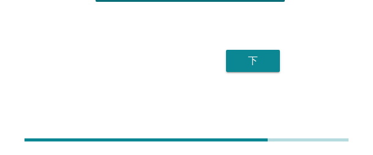
click at [250, 63] on div "下" at bounding box center [253, 60] width 34 height 15
